Goal: Task Accomplishment & Management: Manage account settings

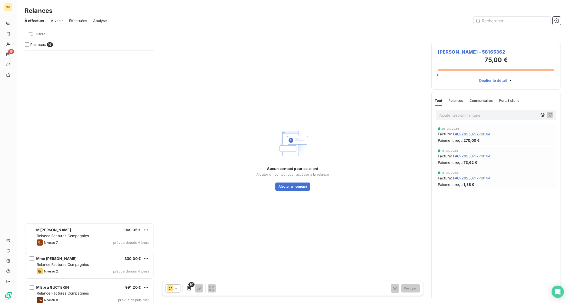
scroll to position [253, 129]
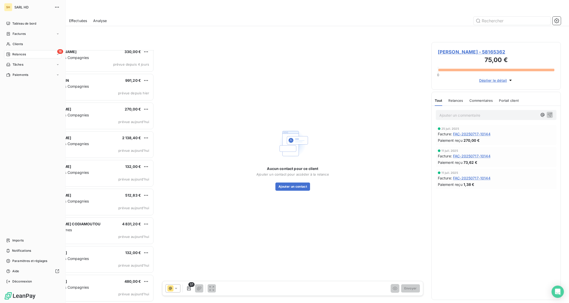
click at [11, 56] on div "Relances" at bounding box center [16, 54] width 20 height 5
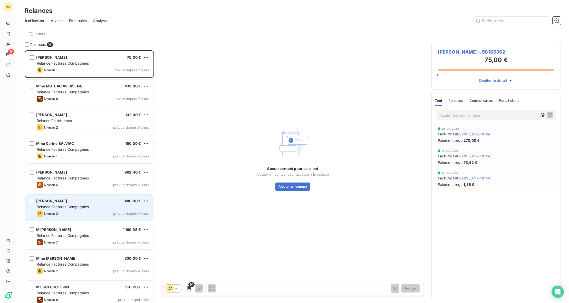
click at [115, 203] on div "[PERSON_NAME] 480,00 €" at bounding box center [93, 201] width 112 height 5
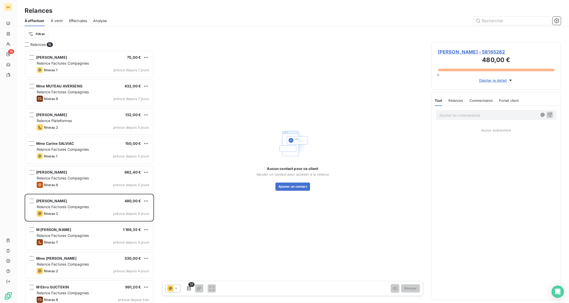
click at [459, 50] on span "[PERSON_NAME] - 58165282" at bounding box center [496, 51] width 116 height 7
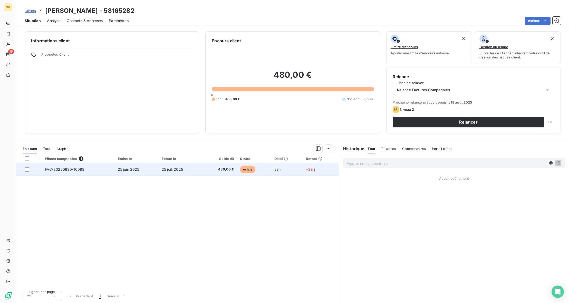
click at [122, 169] on span "25 juin 2025" at bounding box center [129, 169] width 22 height 4
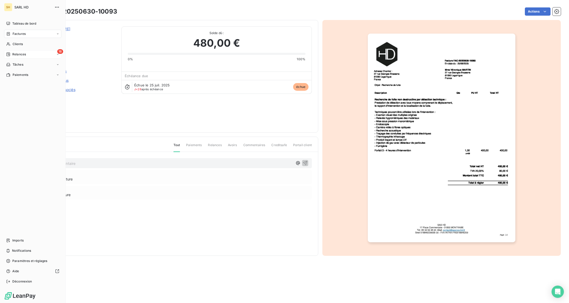
click at [11, 53] on div "Relances" at bounding box center [16, 54] width 20 height 5
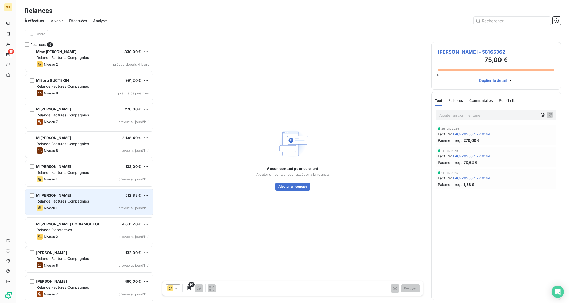
scroll to position [207, 0]
click at [91, 205] on div "Niveau 1 prévue aujourd’hui" at bounding box center [93, 208] width 112 height 6
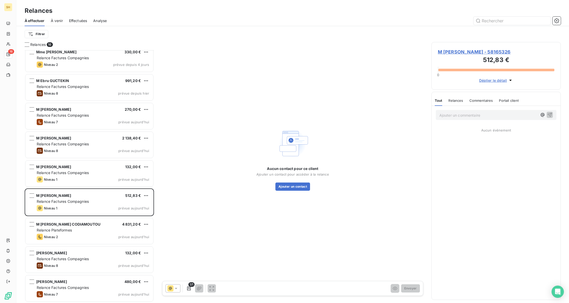
drag, startPoint x: 453, startPoint y: 96, endPoint x: 455, endPoint y: 102, distance: 6.5
click at [453, 96] on div "Relances" at bounding box center [455, 100] width 15 height 11
click at [453, 115] on p "Ajouter un commentaire ﻿" at bounding box center [488, 115] width 98 height 6
click at [549, 116] on icon "button" at bounding box center [549, 114] width 5 height 5
click at [460, 51] on span "M [PERSON_NAME] - 58165326" at bounding box center [496, 51] width 116 height 7
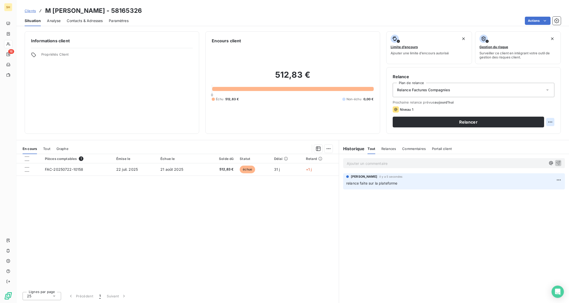
click at [552, 123] on html "SH 16 Clients M [PERSON_NAME] - 58165326 Situation Analyse Contacts & Adresses …" at bounding box center [284, 151] width 569 height 303
click at [544, 133] on div "Replanifier cette action" at bounding box center [529, 133] width 46 height 8
select select "7"
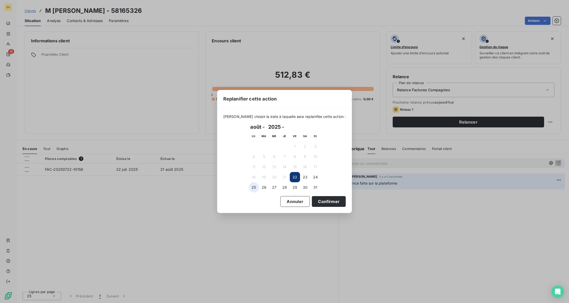
click at [251, 187] on button "25" at bounding box center [254, 187] width 10 height 10
click at [273, 188] on button "27" at bounding box center [274, 187] width 10 height 10
click at [332, 203] on button "Confirmer" at bounding box center [329, 201] width 34 height 11
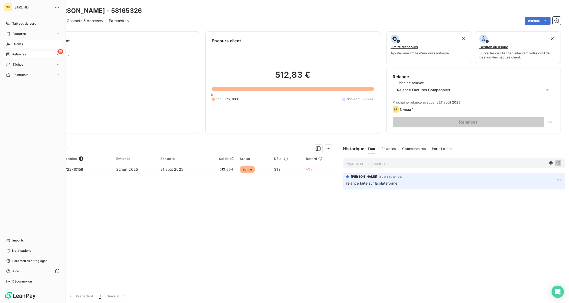
click at [9, 52] on div "Relances" at bounding box center [16, 54] width 20 height 5
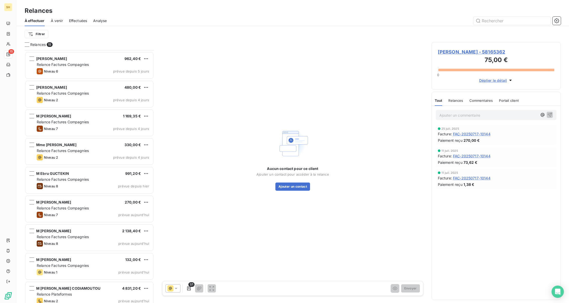
scroll to position [178, 0]
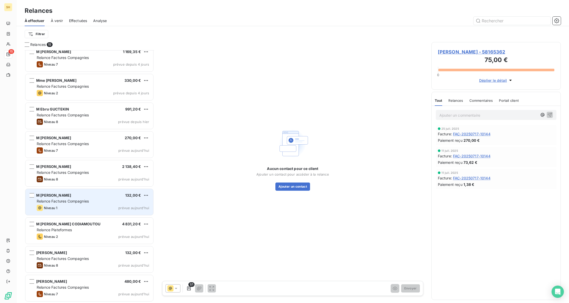
click at [83, 205] on div "Niveau 1 prévue aujourd’hui" at bounding box center [93, 208] width 112 height 6
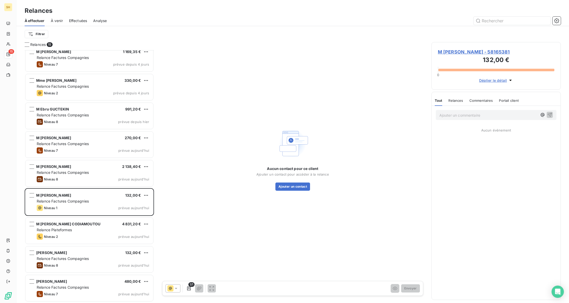
click at [453, 50] on span "M [PERSON_NAME] - 58165381" at bounding box center [496, 51] width 116 height 7
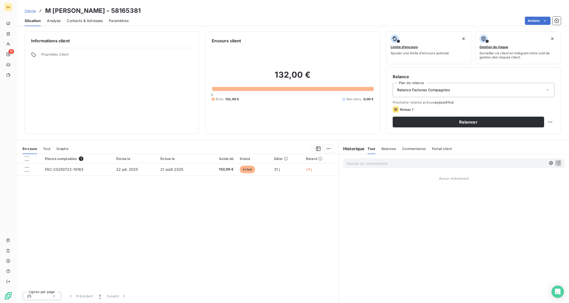
click at [375, 164] on p "Ajouter un commentaire ﻿" at bounding box center [446, 163] width 199 height 6
click at [560, 164] on icon "button" at bounding box center [557, 162] width 5 height 5
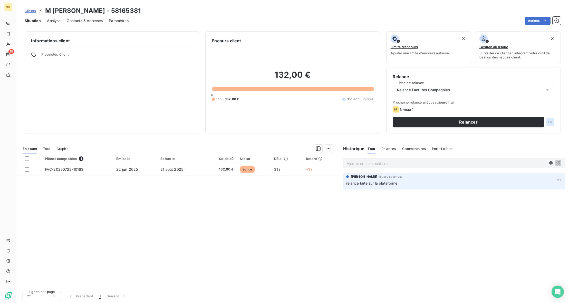
click at [550, 123] on html "SH 15 Clients M [PERSON_NAME] - 58165381 Situation Analyse Contacts & Adresses …" at bounding box center [284, 151] width 569 height 303
click at [547, 135] on div "Replanifier cette action" at bounding box center [529, 133] width 46 height 8
select select "7"
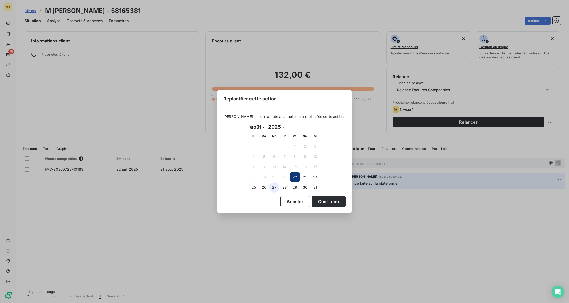
click at [275, 189] on button "27" at bounding box center [274, 187] width 10 height 10
click at [315, 202] on button "Confirmer" at bounding box center [329, 201] width 34 height 11
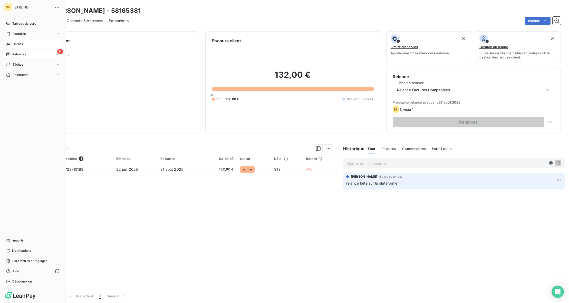
click at [11, 55] on div "Relances" at bounding box center [16, 54] width 20 height 5
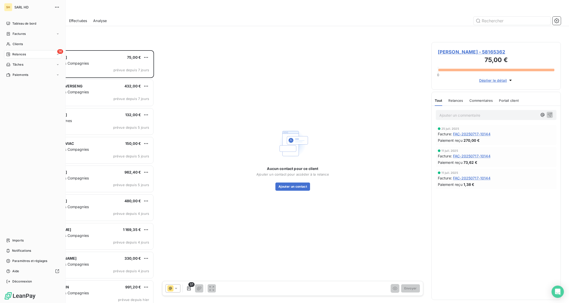
scroll to position [253, 129]
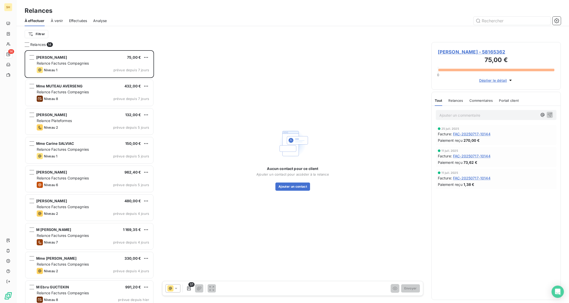
click at [485, 116] on p "Ajouter un commentaire ﻿" at bounding box center [488, 115] width 98 height 6
click at [549, 113] on icon "button" at bounding box center [549, 114] width 5 height 5
click at [487, 101] on span "Commentaires" at bounding box center [481, 101] width 24 height 4
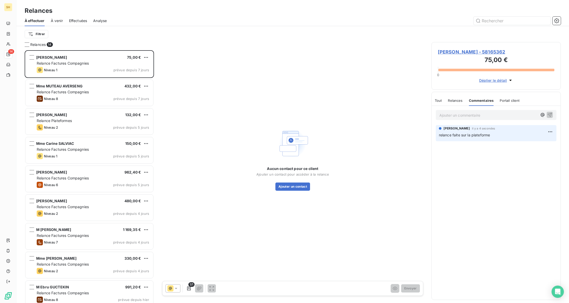
click at [496, 52] on span "[PERSON_NAME] - 58165362" at bounding box center [496, 51] width 116 height 7
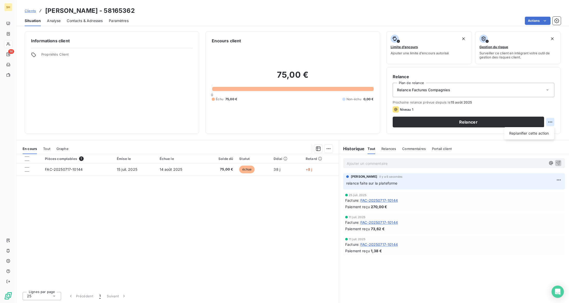
click at [549, 121] on html "SH 14 Clients [PERSON_NAME] - 58165362 Situation Analyse Contacts & Adresses Pa…" at bounding box center [284, 151] width 569 height 303
click at [546, 131] on div "Replanifier cette action" at bounding box center [529, 133] width 46 height 8
select select "7"
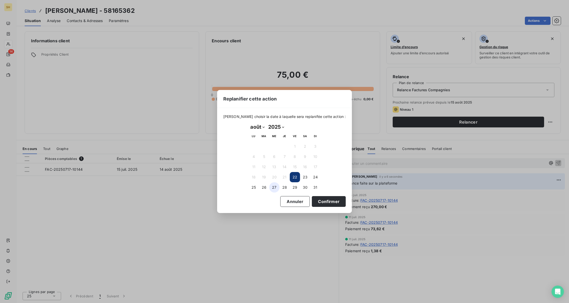
click at [273, 188] on button "27" at bounding box center [274, 187] width 10 height 10
click at [333, 205] on button "Confirmer" at bounding box center [329, 201] width 34 height 11
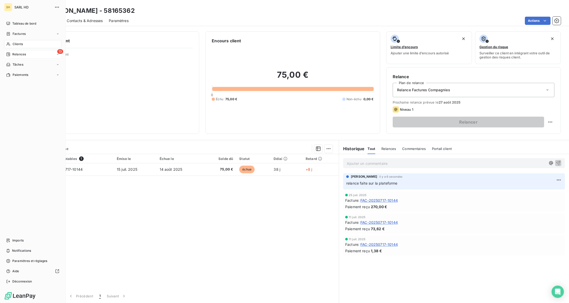
click at [14, 54] on span "Relances" at bounding box center [19, 54] width 14 height 5
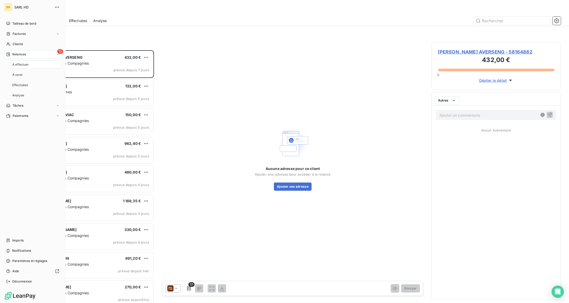
scroll to position [253, 129]
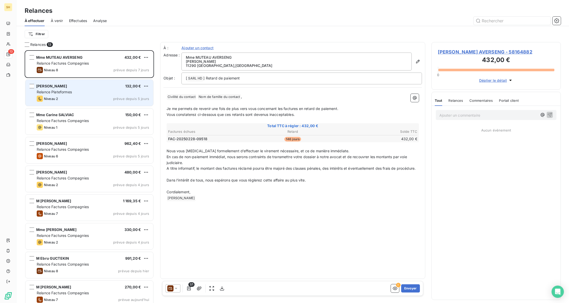
click at [107, 88] on div "[PERSON_NAME] 132,00 €" at bounding box center [93, 86] width 112 height 5
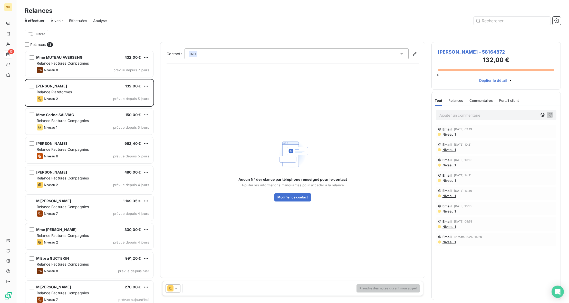
click at [462, 115] on p "Ajouter un commentaire ﻿" at bounding box center [488, 115] width 98 height 6
click at [549, 113] on icon "button" at bounding box center [549, 115] width 4 height 4
click at [504, 50] on span "[PERSON_NAME] - 58164872" at bounding box center [496, 51] width 116 height 7
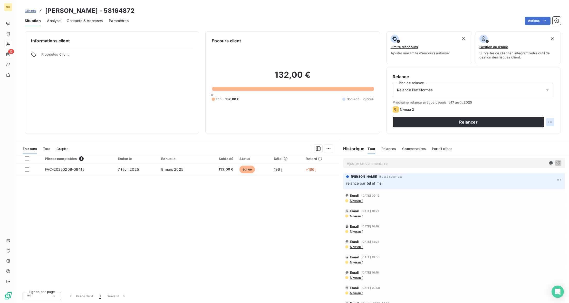
click at [547, 121] on html "SH 13 Clients [PERSON_NAME] - 58164872 Situation Analyse Contacts & Adresses Pa…" at bounding box center [284, 151] width 569 height 303
click at [544, 133] on div "Replanifier cette action" at bounding box center [529, 133] width 46 height 8
select select "7"
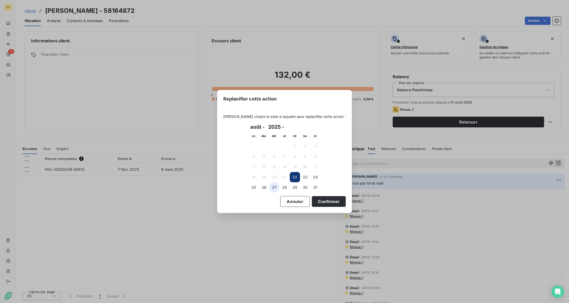
drag, startPoint x: 274, startPoint y: 188, endPoint x: 278, endPoint y: 190, distance: 4.1
click at [274, 188] on button "27" at bounding box center [274, 187] width 10 height 10
click at [322, 202] on button "Confirmer" at bounding box center [329, 201] width 34 height 11
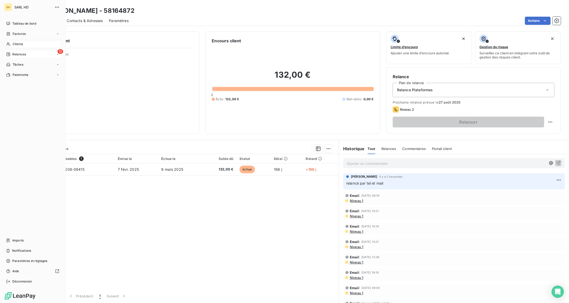
click at [16, 55] on span "Relances" at bounding box center [19, 54] width 14 height 5
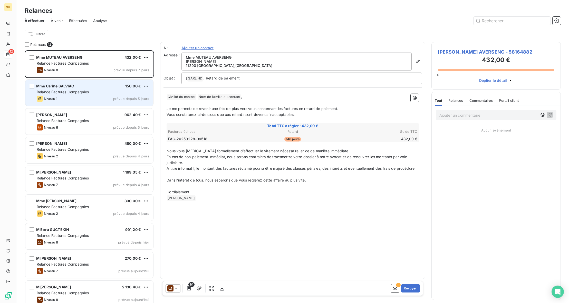
scroll to position [92, 0]
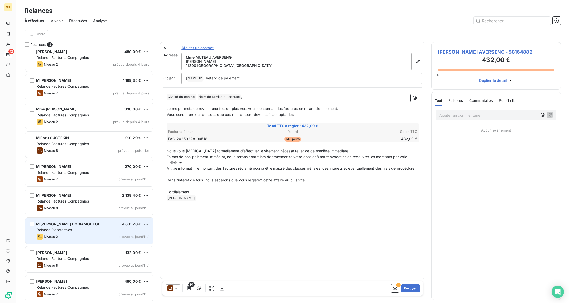
click at [97, 233] on div "M [PERSON_NAME] CODIAMOUTOU 4 831,20 € Relance Plateformes Niveau 2 prévue [DAT…" at bounding box center [89, 231] width 128 height 26
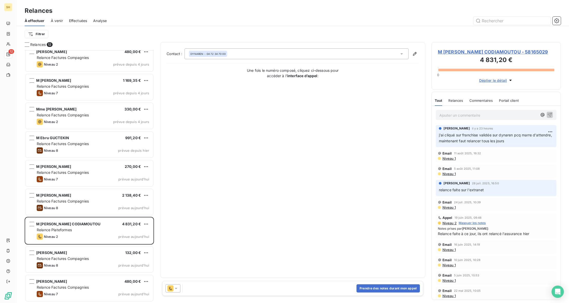
click at [479, 50] on span "M [PERSON_NAME] CODIAMOUTOU - 58165029" at bounding box center [496, 51] width 116 height 7
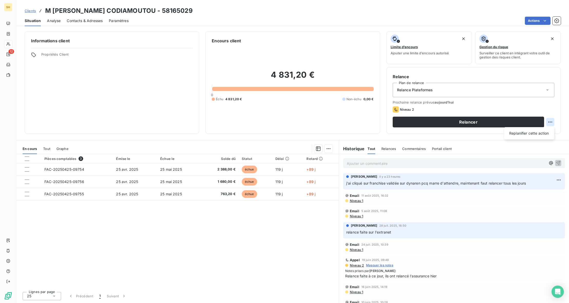
click at [552, 122] on html "SH 12 Clients M [PERSON_NAME] CODIAMOUTOU - 58165029 Situation Analyse Contacts…" at bounding box center [284, 151] width 569 height 303
click at [546, 134] on div "Replanifier cette action" at bounding box center [529, 133] width 46 height 8
select select "7"
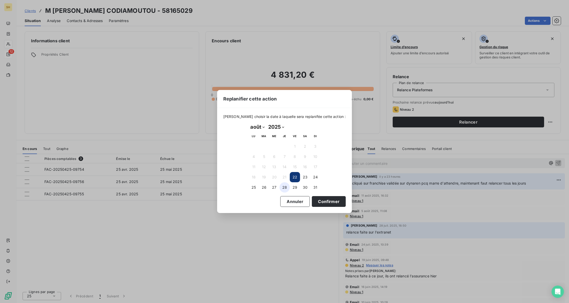
click at [285, 189] on button "28" at bounding box center [284, 187] width 10 height 10
click at [319, 202] on button "Confirmer" at bounding box center [329, 201] width 34 height 11
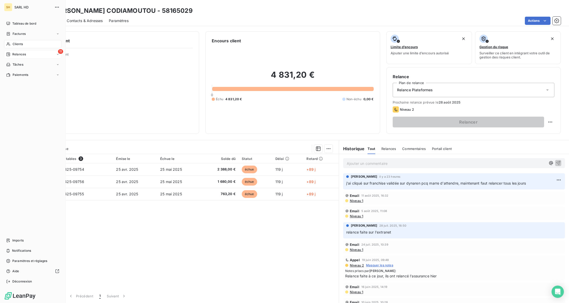
click at [16, 53] on span "Relances" at bounding box center [19, 54] width 14 height 5
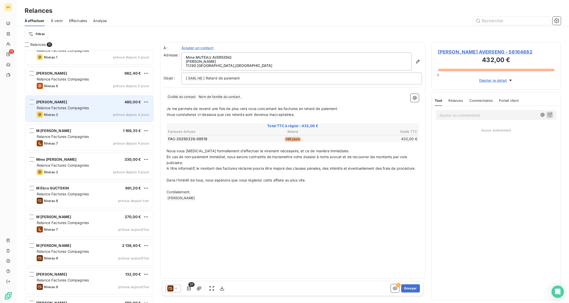
scroll to position [63, 0]
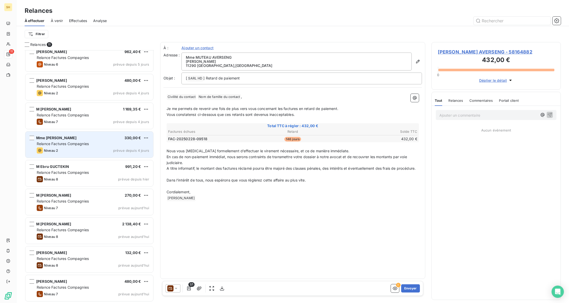
click at [85, 145] on span "Relance Factures Compagnies" at bounding box center [63, 144] width 52 height 4
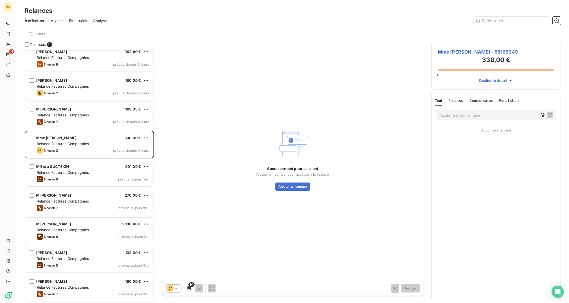
click at [442, 52] on span "Mme [PERSON_NAME] - 58165049" at bounding box center [496, 51] width 116 height 7
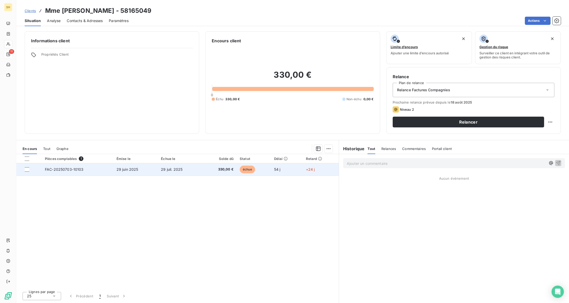
click at [105, 168] on td "FAC-20250703-10103" at bounding box center [78, 169] width 72 height 12
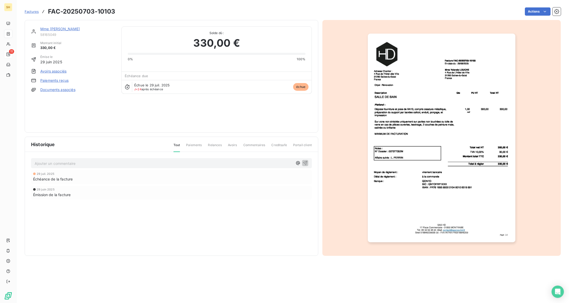
click at [53, 28] on link "Mme [PERSON_NAME]" at bounding box center [60, 29] width 40 height 4
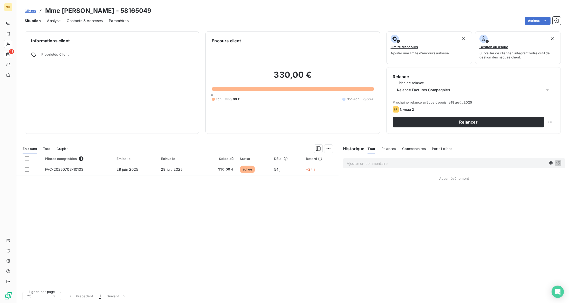
click at [421, 150] on span "Commentaires" at bounding box center [414, 149] width 24 height 4
click at [364, 166] on p "Ajouter un commentaire ﻿" at bounding box center [446, 163] width 199 height 6
click at [560, 162] on button "button" at bounding box center [558, 163] width 6 height 6
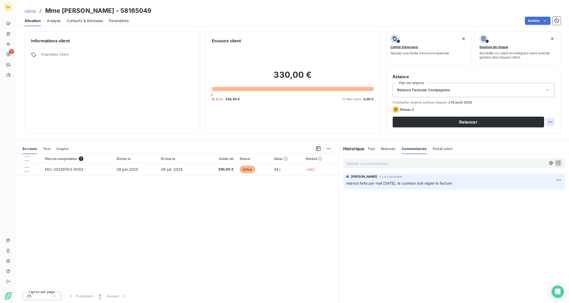
click at [550, 119] on html "SH 11 Clients Mme [PERSON_NAME] - 58165049 Situation Analyse Contacts & Adresse…" at bounding box center [284, 151] width 569 height 303
click at [546, 130] on div "Replanifier cette action" at bounding box center [529, 133] width 46 height 8
select select "7"
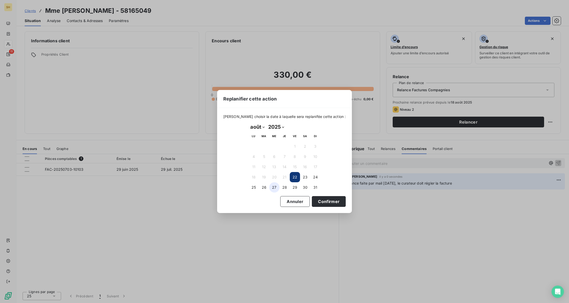
click at [271, 188] on button "27" at bounding box center [274, 187] width 10 height 10
click at [326, 201] on button "Confirmer" at bounding box center [329, 201] width 34 height 11
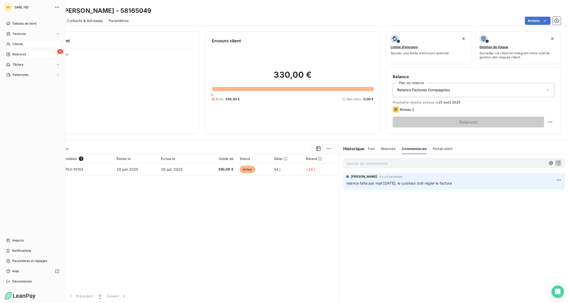
click at [11, 54] on div "Relances" at bounding box center [16, 54] width 20 height 5
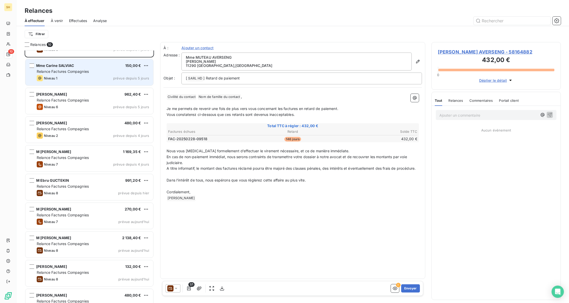
scroll to position [21, 0]
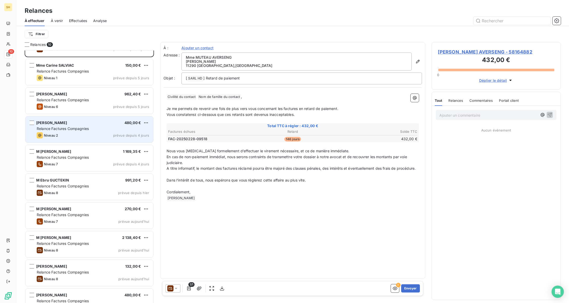
click at [67, 125] on span "[PERSON_NAME]" at bounding box center [51, 123] width 31 height 4
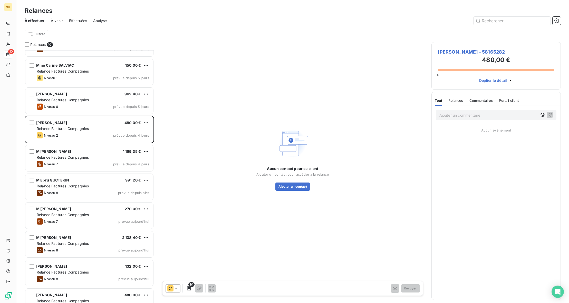
click at [473, 119] on div "Ajouter un commentaire ﻿" at bounding box center [496, 115] width 121 height 10
drag, startPoint x: 494, startPoint y: 111, endPoint x: 491, endPoint y: 115, distance: 4.6
click at [494, 111] on div "Ajouter un commentaire ﻿" at bounding box center [496, 115] width 121 height 10
click at [489, 116] on p "Ajouter un commentaire ﻿" at bounding box center [488, 115] width 98 height 6
click at [550, 114] on icon "button" at bounding box center [549, 114] width 5 height 5
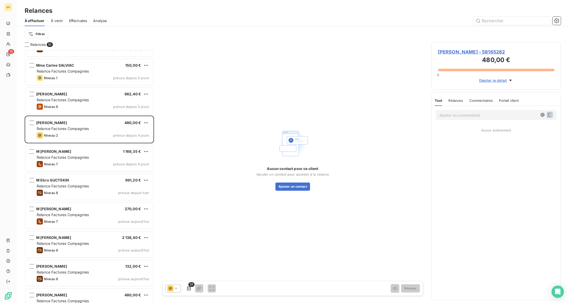
click at [472, 50] on span "[PERSON_NAME] - 58165282" at bounding box center [496, 51] width 116 height 7
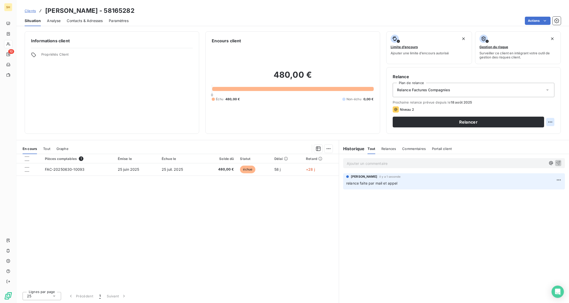
click at [549, 121] on html "SH 10 Clients [PERSON_NAME] - 58165282 Situation Analyse Contacts & Adresses Pa…" at bounding box center [284, 151] width 569 height 303
click at [520, 134] on div "Replanifier cette action" at bounding box center [529, 133] width 46 height 8
select select "7"
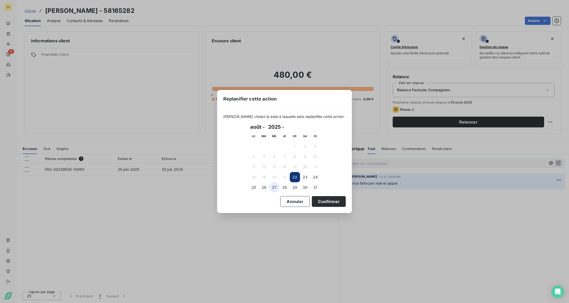
click at [273, 189] on button "27" at bounding box center [274, 187] width 10 height 10
click at [320, 202] on button "Confirmer" at bounding box center [329, 201] width 34 height 11
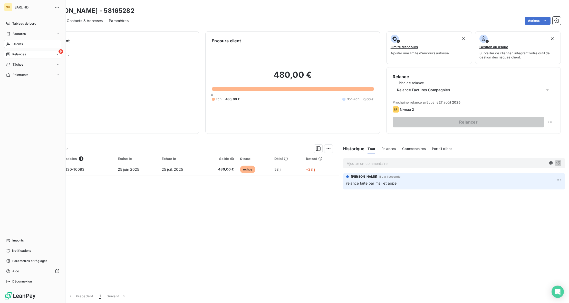
click at [13, 54] on span "Relances" at bounding box center [19, 54] width 14 height 5
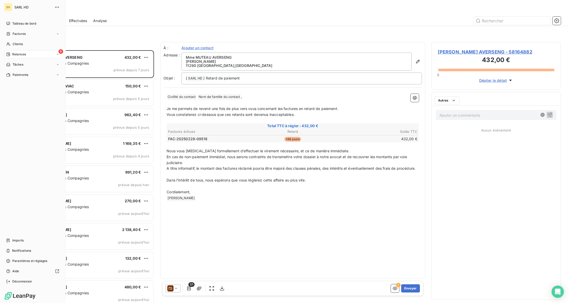
scroll to position [253, 129]
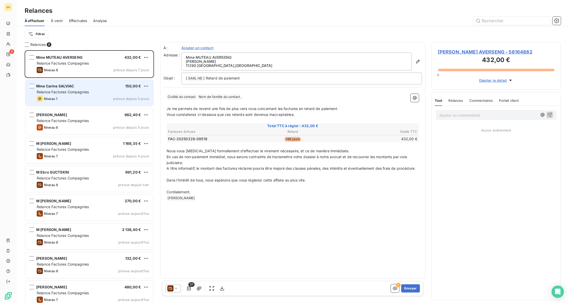
click at [84, 88] on div "[PERSON_NAME] 150,00 €" at bounding box center [93, 86] width 112 height 5
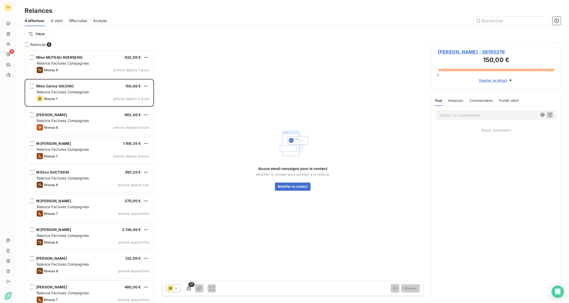
click at [463, 115] on p "Ajouter un commentaire ﻿" at bounding box center [488, 115] width 98 height 6
click at [548, 113] on icon "button" at bounding box center [549, 114] width 5 height 5
click at [481, 53] on span "[PERSON_NAME] - 58165376" at bounding box center [496, 51] width 116 height 7
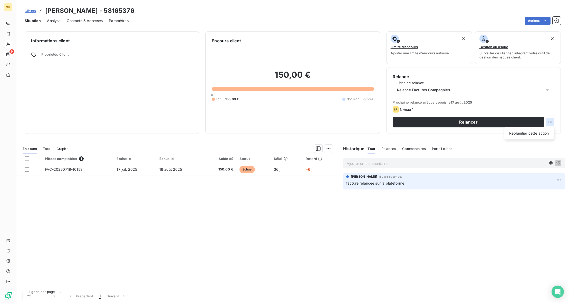
click at [551, 122] on html "SH 9 Clients [PERSON_NAME] - 58165376 Situation Analyse Contacts & Adresses Par…" at bounding box center [284, 151] width 569 height 303
click at [536, 134] on div "Replanifier cette action" at bounding box center [529, 133] width 46 height 8
select select "7"
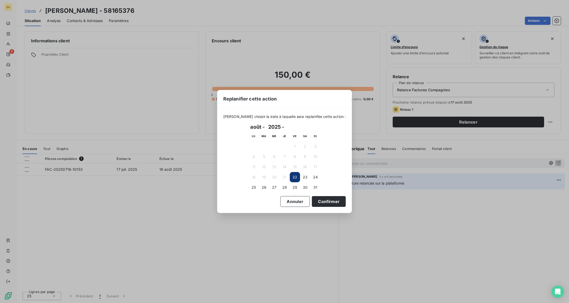
drag, startPoint x: 271, startPoint y: 187, endPoint x: 300, endPoint y: 190, distance: 28.7
click at [271, 187] on button "27" at bounding box center [274, 187] width 10 height 10
click at [328, 201] on button "Confirmer" at bounding box center [329, 201] width 34 height 11
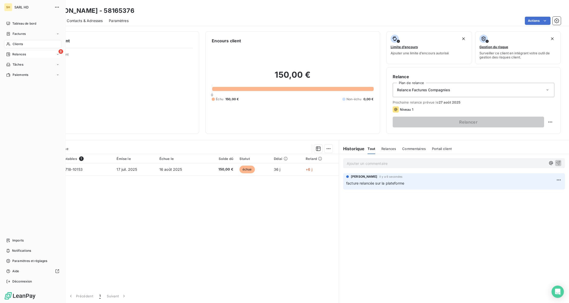
click at [17, 53] on span "Relances" at bounding box center [19, 54] width 14 height 5
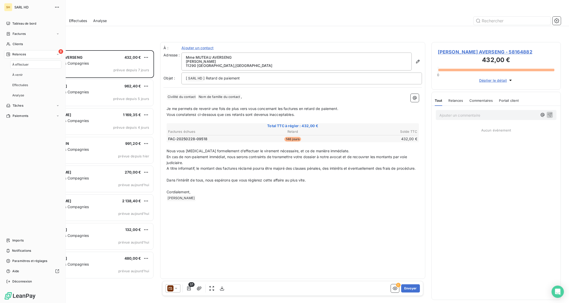
scroll to position [253, 129]
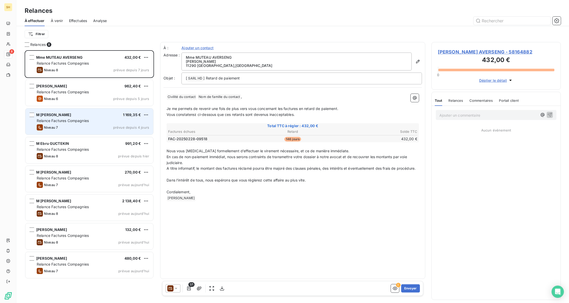
click at [90, 122] on div "Relance Factures Compagnies" at bounding box center [93, 120] width 112 height 5
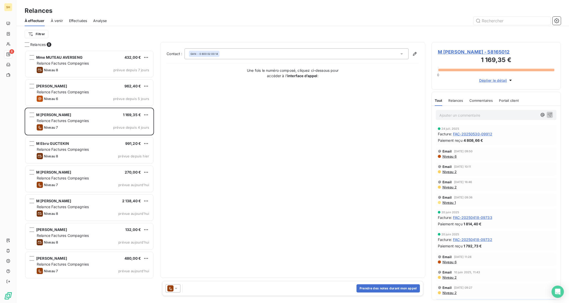
click at [477, 99] on span "Commentaires" at bounding box center [481, 101] width 24 height 4
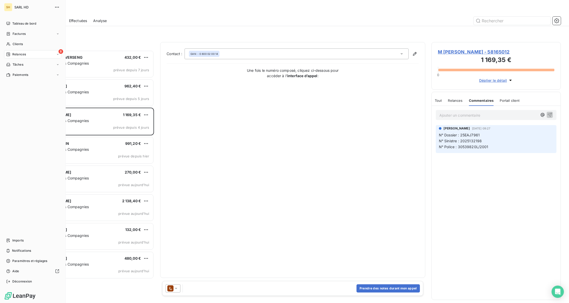
click at [34, 52] on div "8 Relances" at bounding box center [32, 54] width 57 height 8
click at [12, 21] on div "Tableau de bord" at bounding box center [32, 23] width 57 height 8
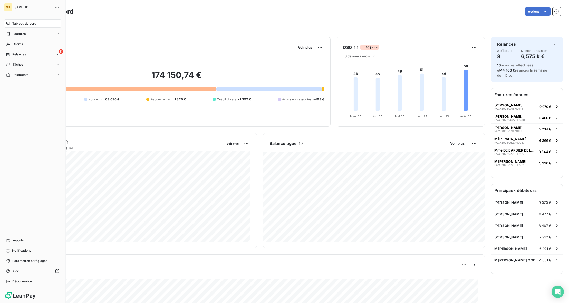
click at [23, 54] on span "Relances" at bounding box center [19, 54] width 14 height 5
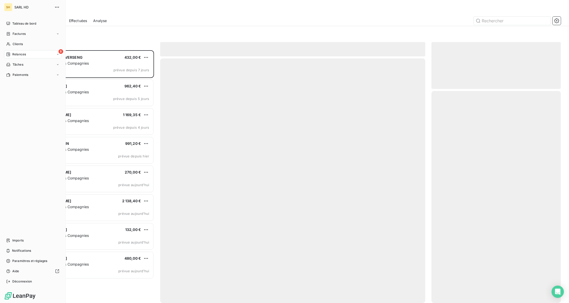
scroll to position [253, 129]
